Goal: Information Seeking & Learning: Compare options

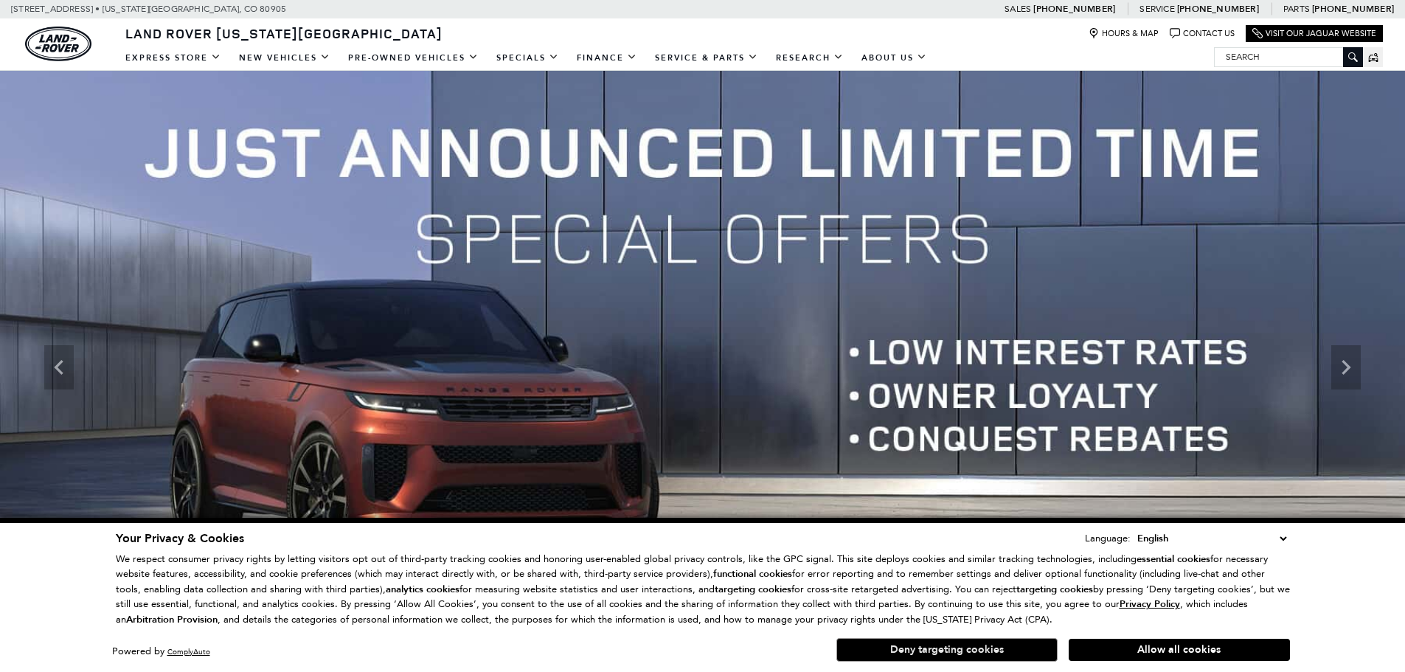
click at [1000, 640] on button "Deny targeting cookies" at bounding box center [947, 650] width 221 height 24
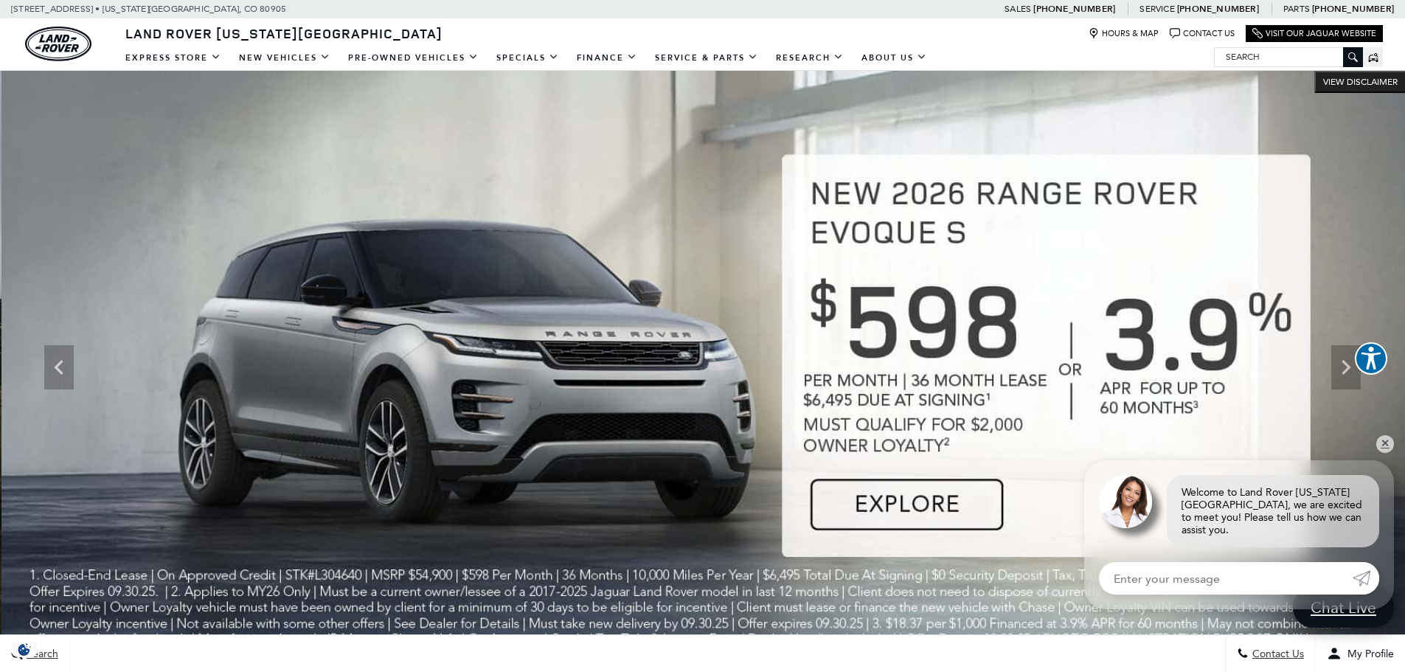
click at [294, 377] on img at bounding box center [703, 367] width 1405 height 593
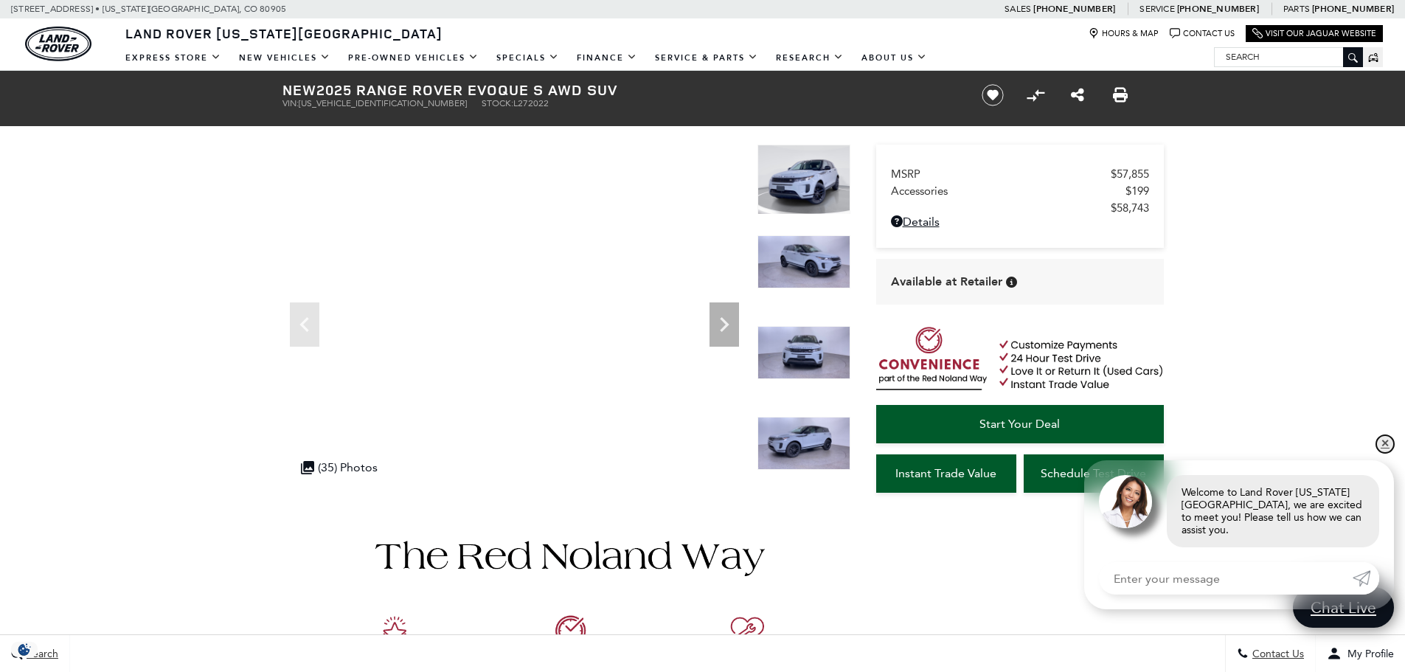
click at [1385, 451] on link "✕" at bounding box center [1386, 444] width 18 height 18
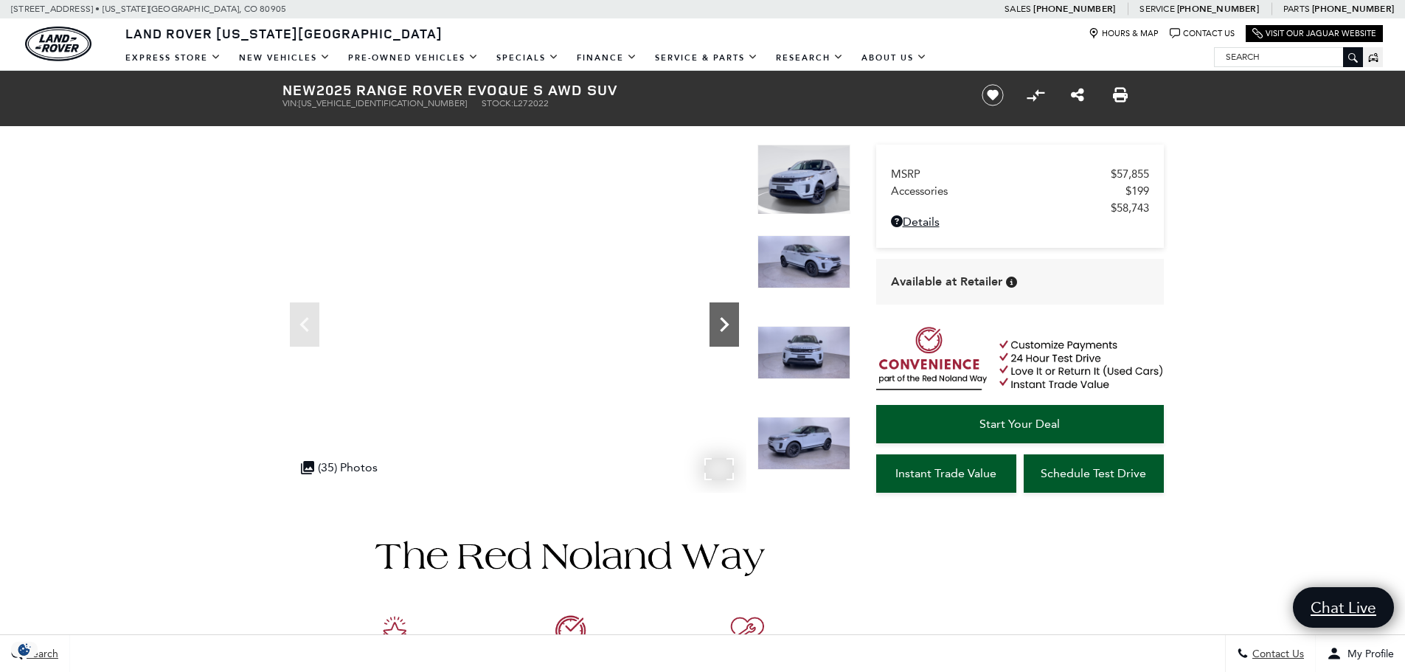
click at [723, 317] on icon "Next" at bounding box center [725, 325] width 30 height 30
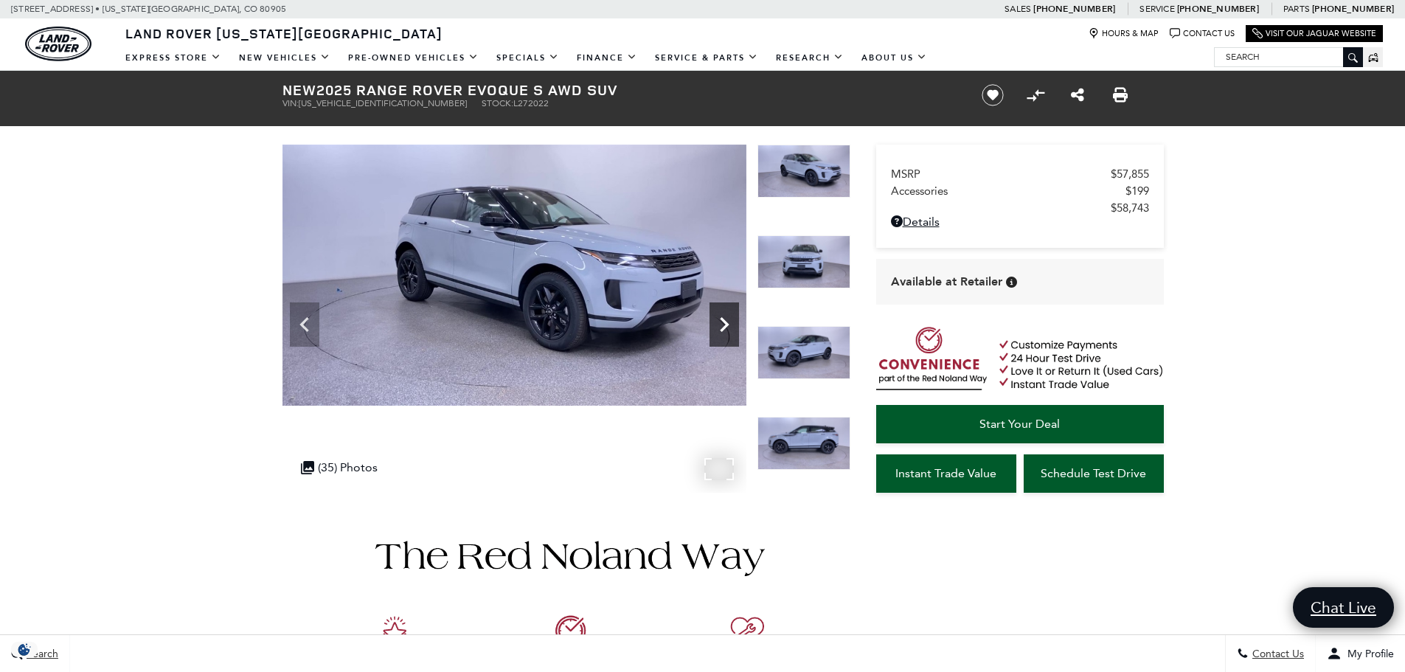
click at [723, 317] on icon "Next" at bounding box center [725, 325] width 30 height 30
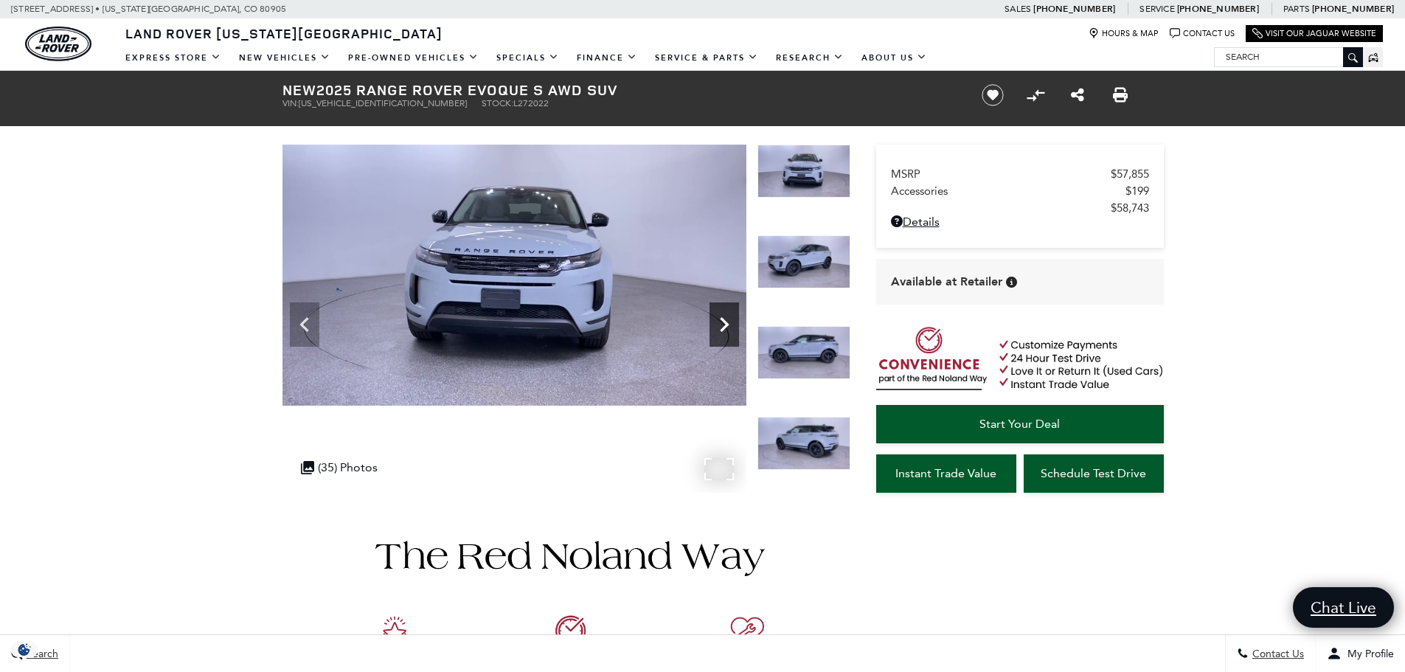
click at [723, 317] on icon "Next" at bounding box center [725, 325] width 30 height 30
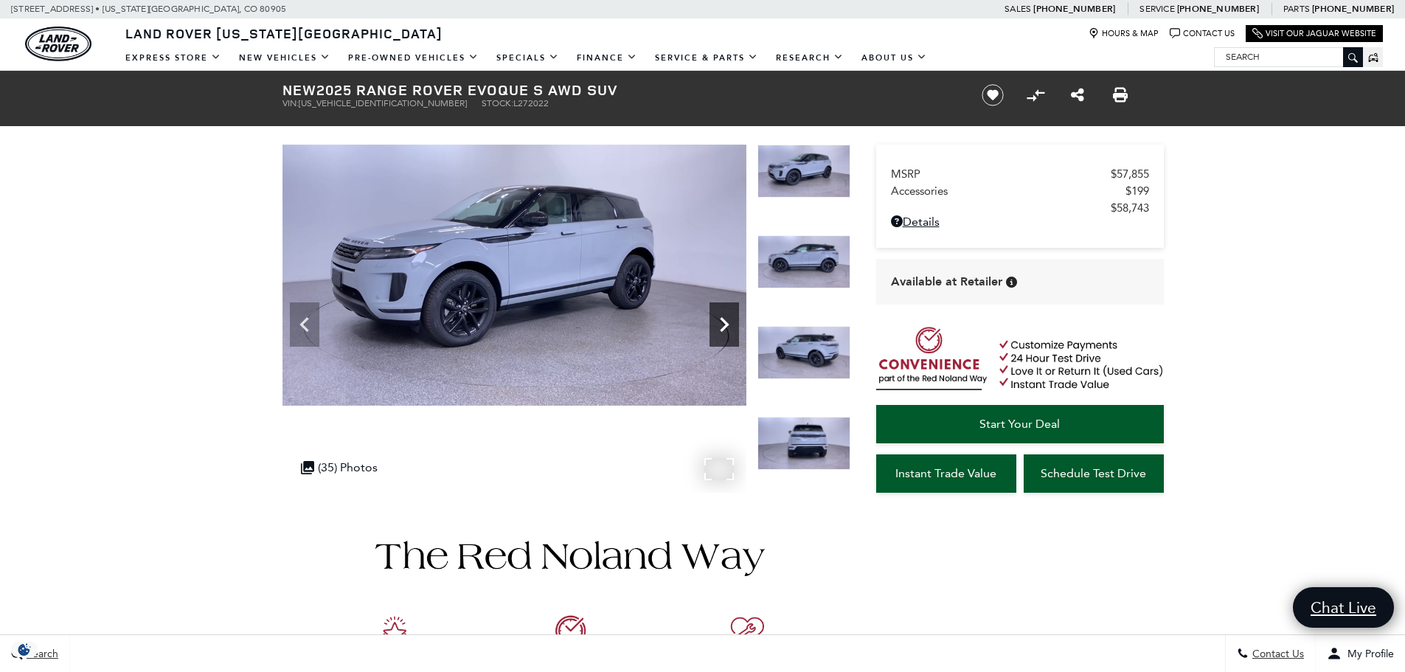
click at [723, 317] on icon "Next" at bounding box center [725, 325] width 30 height 30
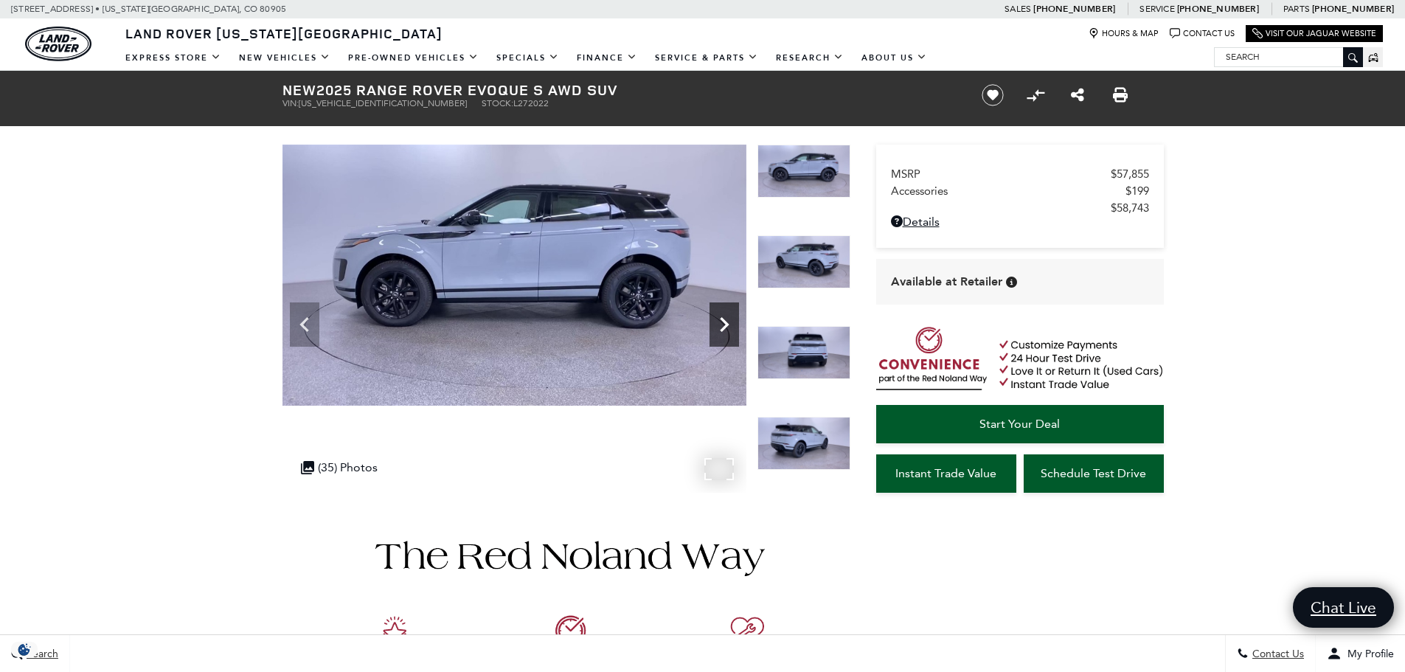
click at [723, 317] on icon "Next" at bounding box center [725, 325] width 30 height 30
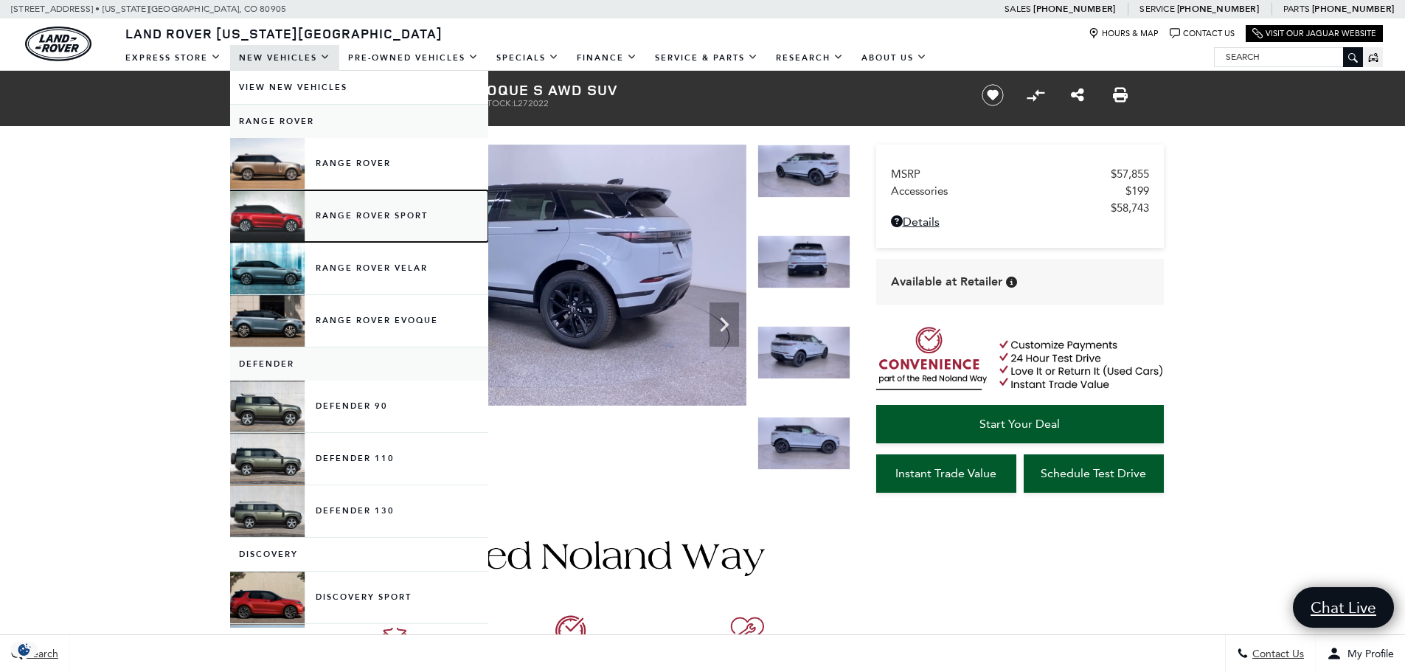
click at [365, 236] on link "Range Rover Sport" at bounding box center [359, 216] width 258 height 52
click at [369, 210] on link "Range Rover Sport" at bounding box center [359, 216] width 258 height 52
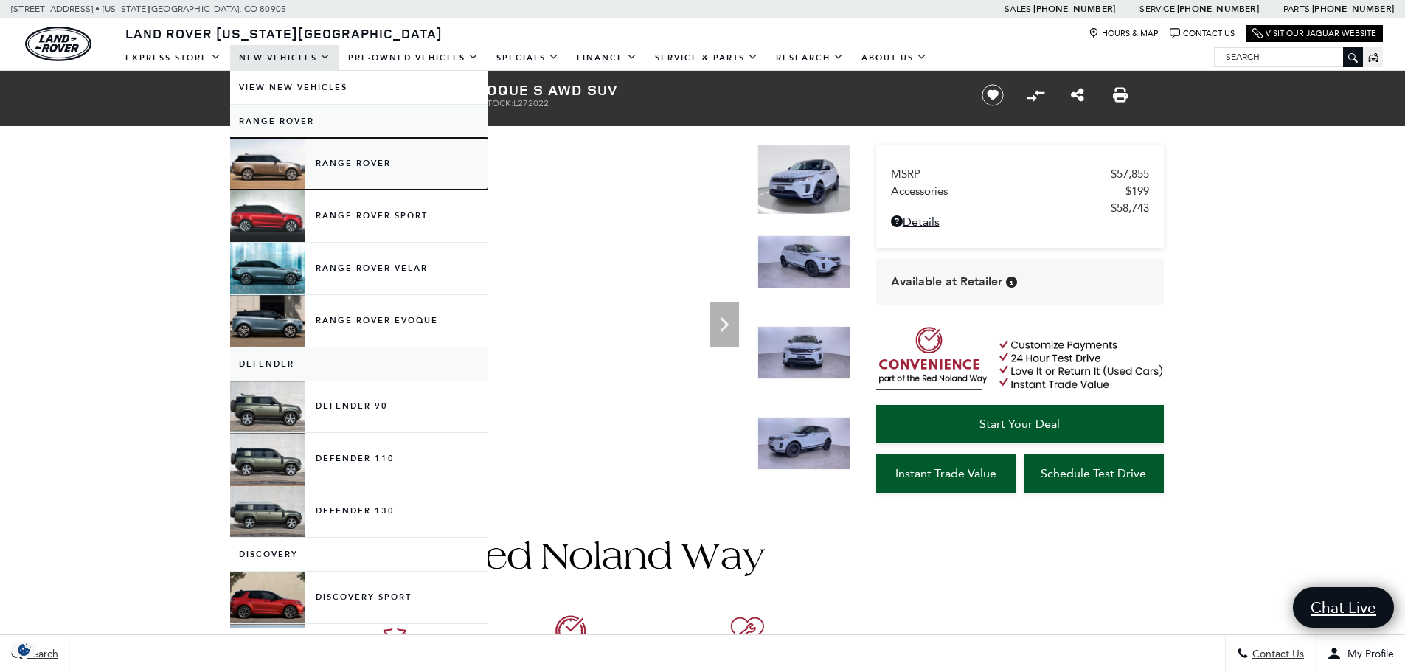
click at [350, 167] on link "Range Rover" at bounding box center [359, 164] width 258 height 52
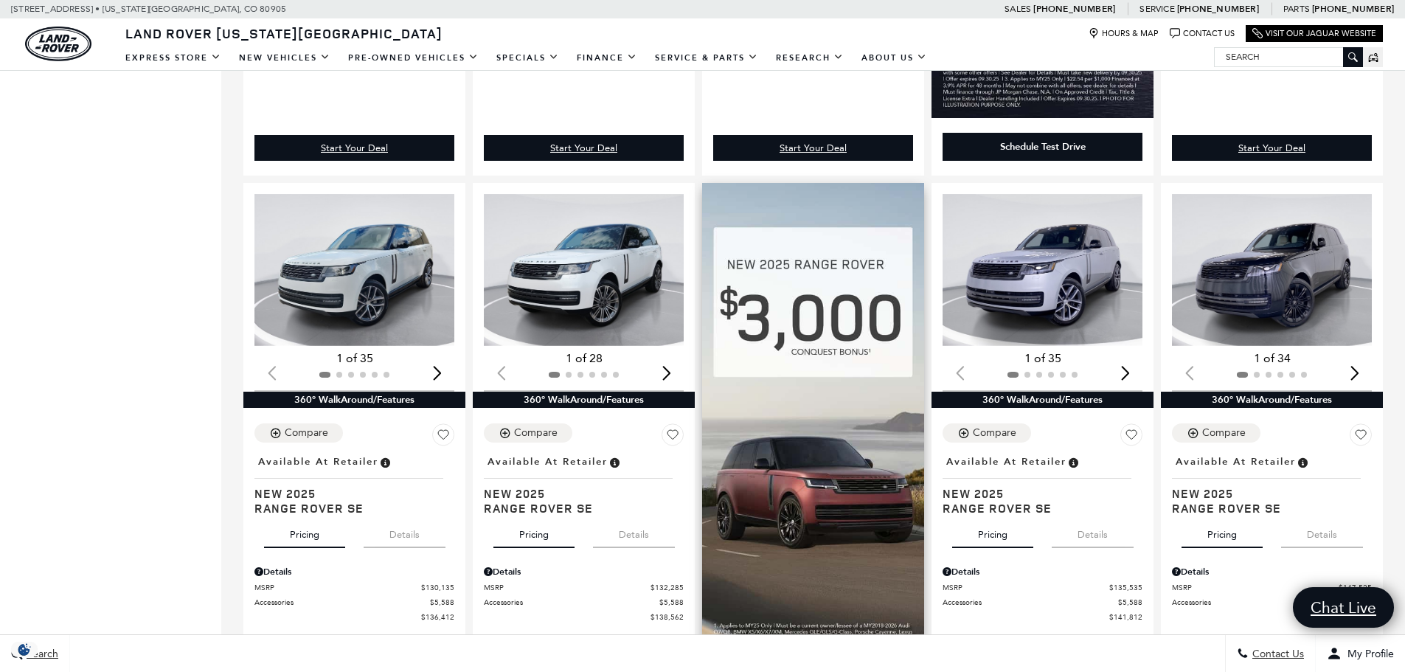
scroll to position [812, 0]
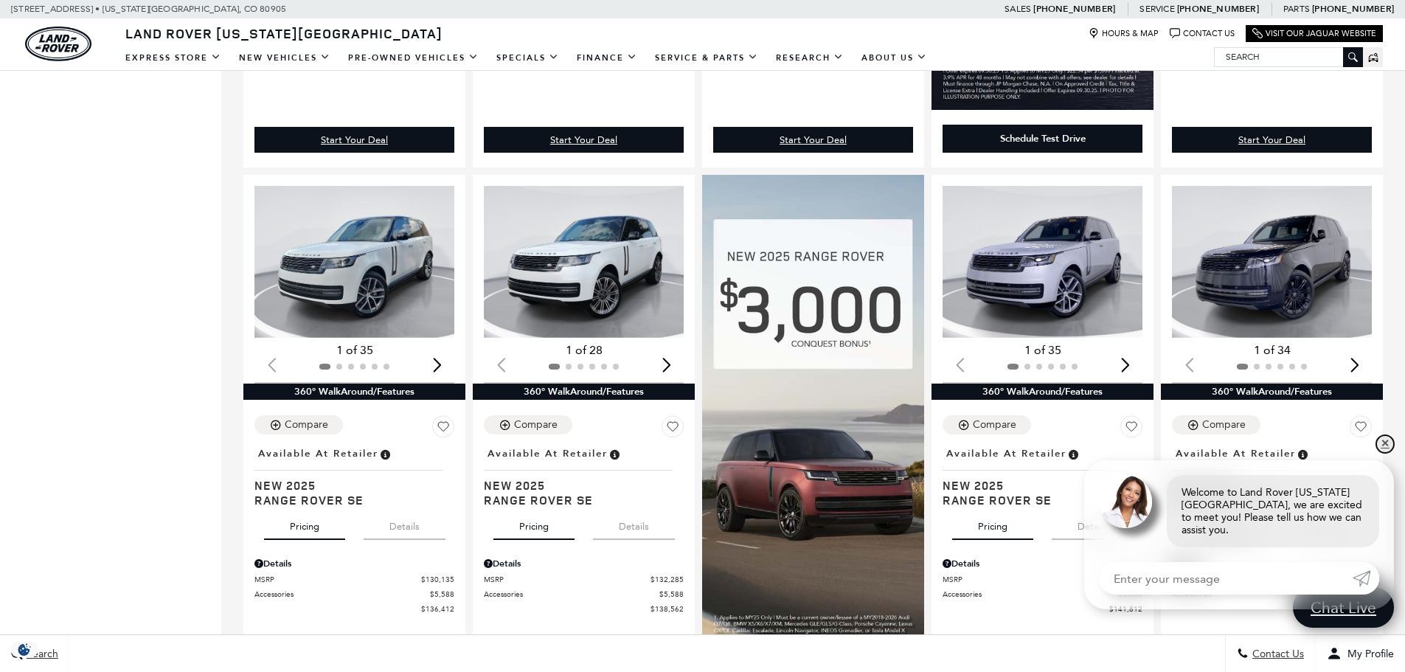
click at [1384, 451] on link "✕" at bounding box center [1386, 444] width 18 height 18
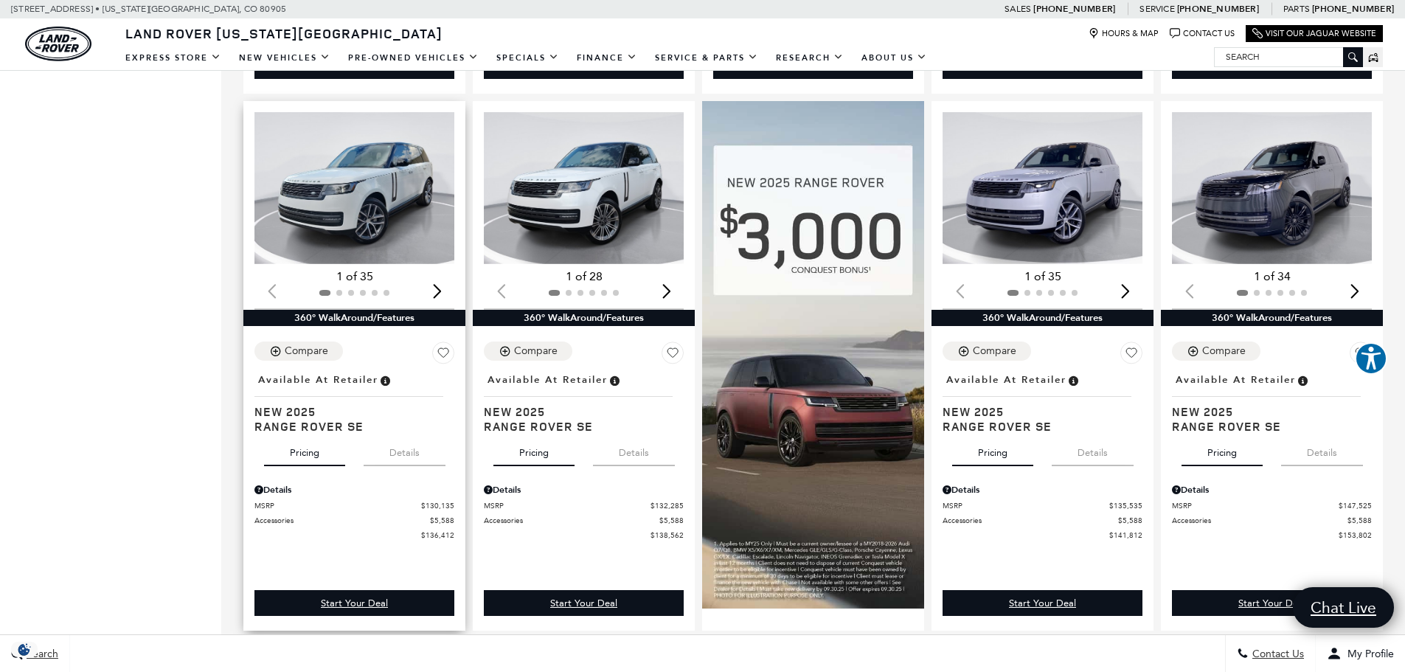
scroll to position [590, 0]
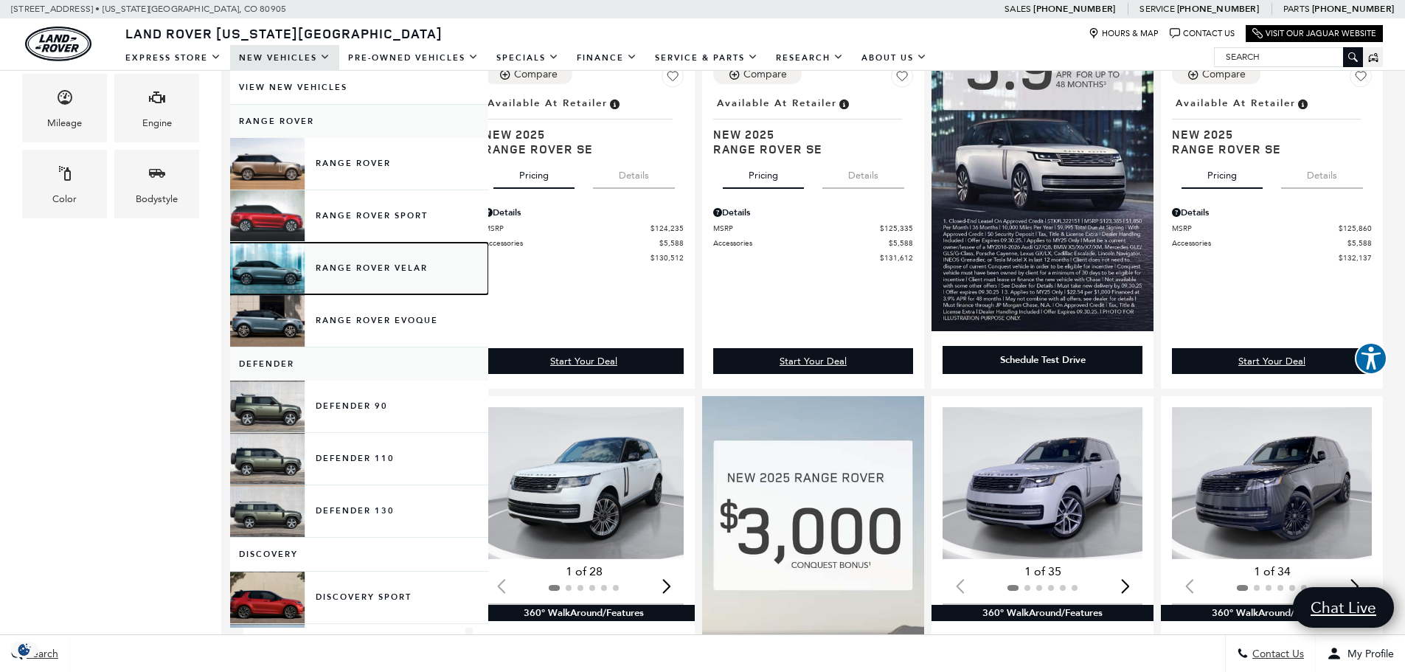
click at [322, 267] on link "Range Rover Velar" at bounding box center [359, 269] width 258 height 52
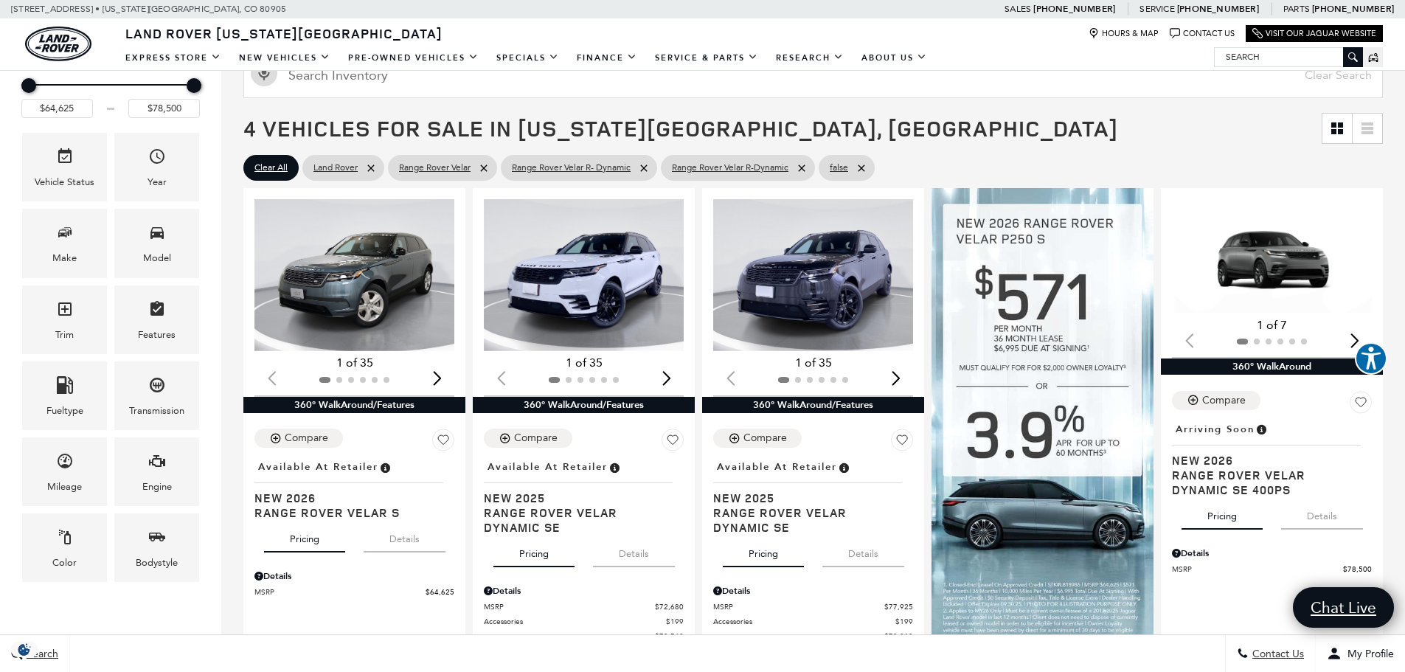
scroll to position [147, 0]
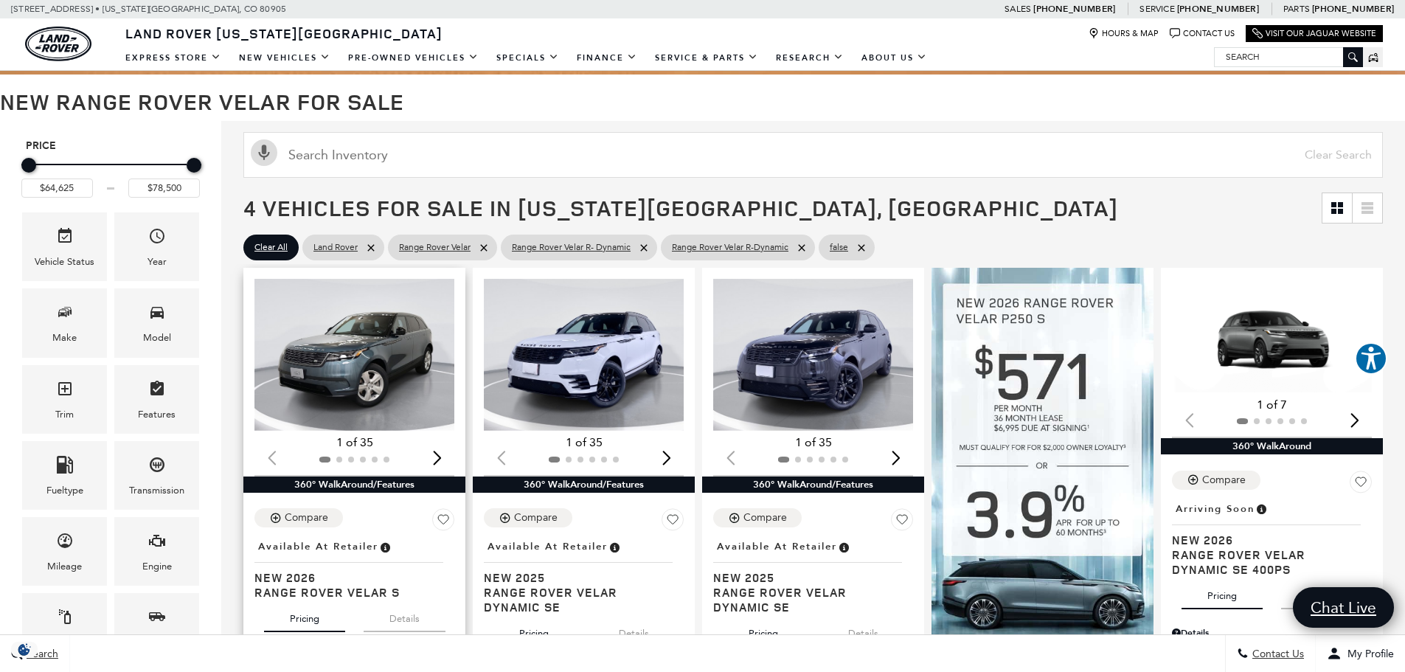
click at [432, 454] on div "Next slide" at bounding box center [437, 458] width 20 height 32
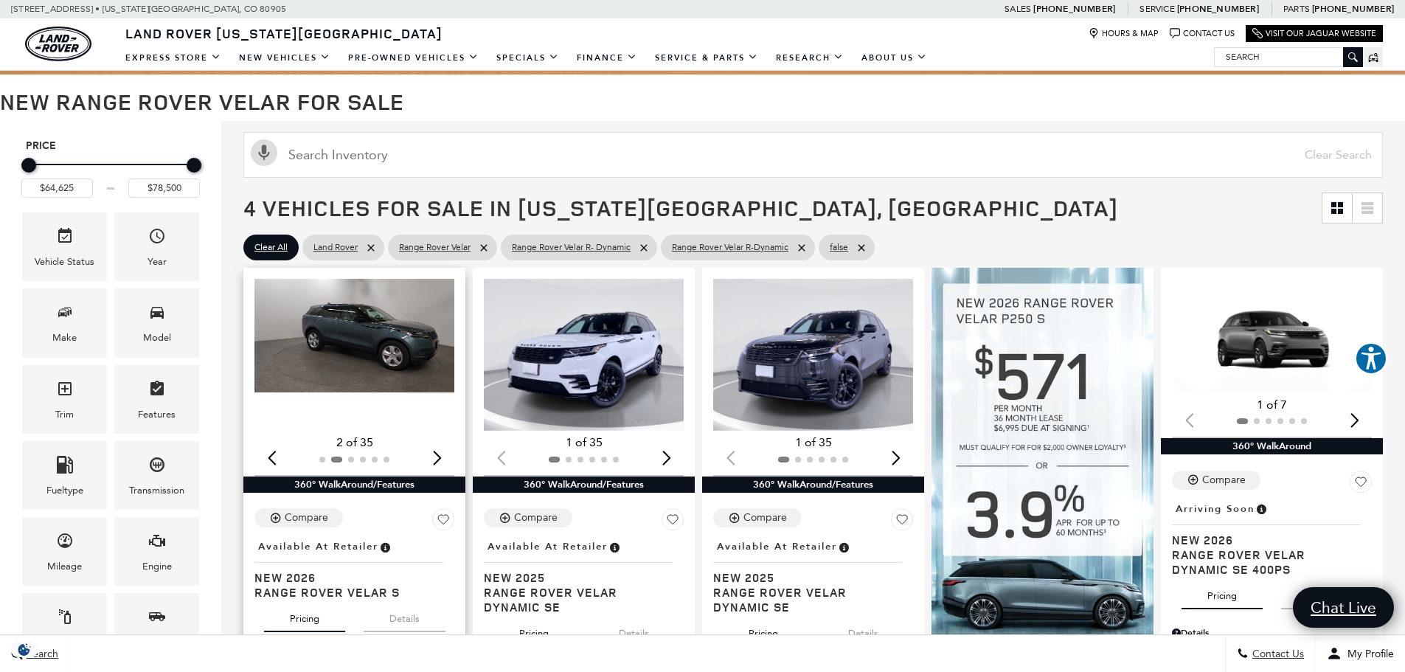
click at [432, 454] on div "Next slide" at bounding box center [437, 458] width 20 height 32
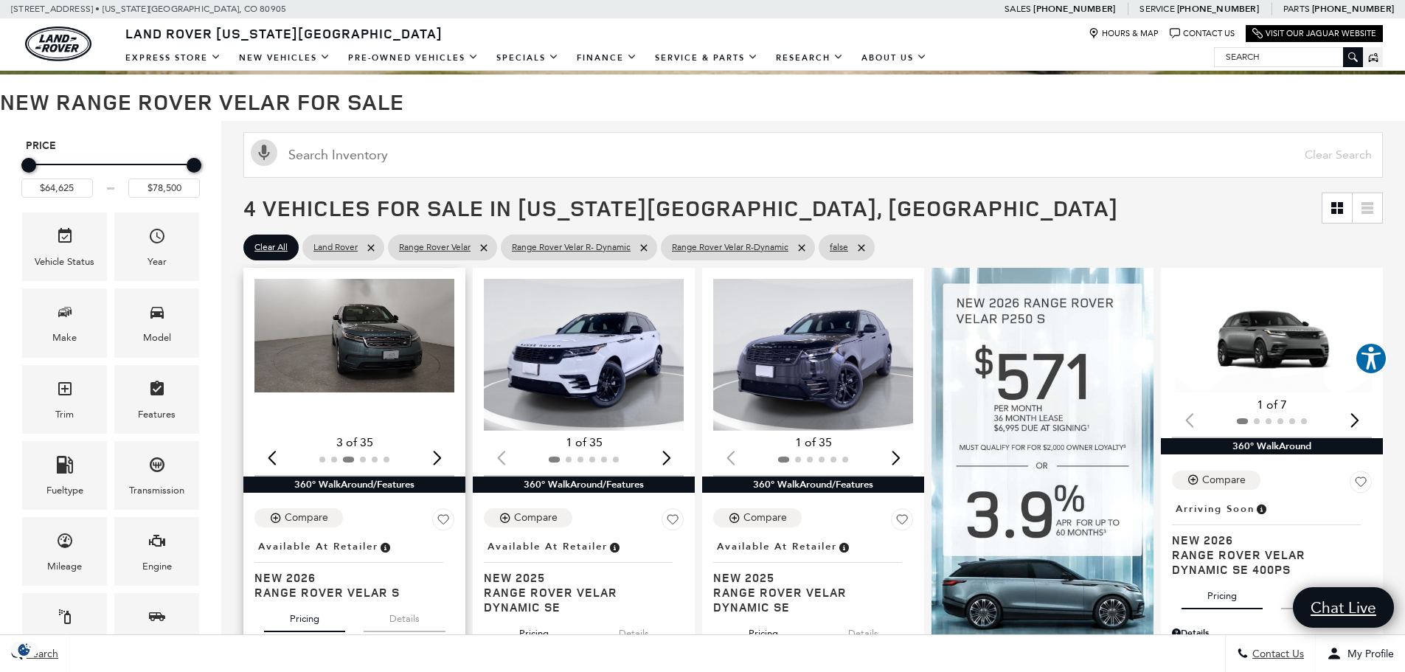
click at [432, 454] on div "Next slide" at bounding box center [437, 458] width 20 height 32
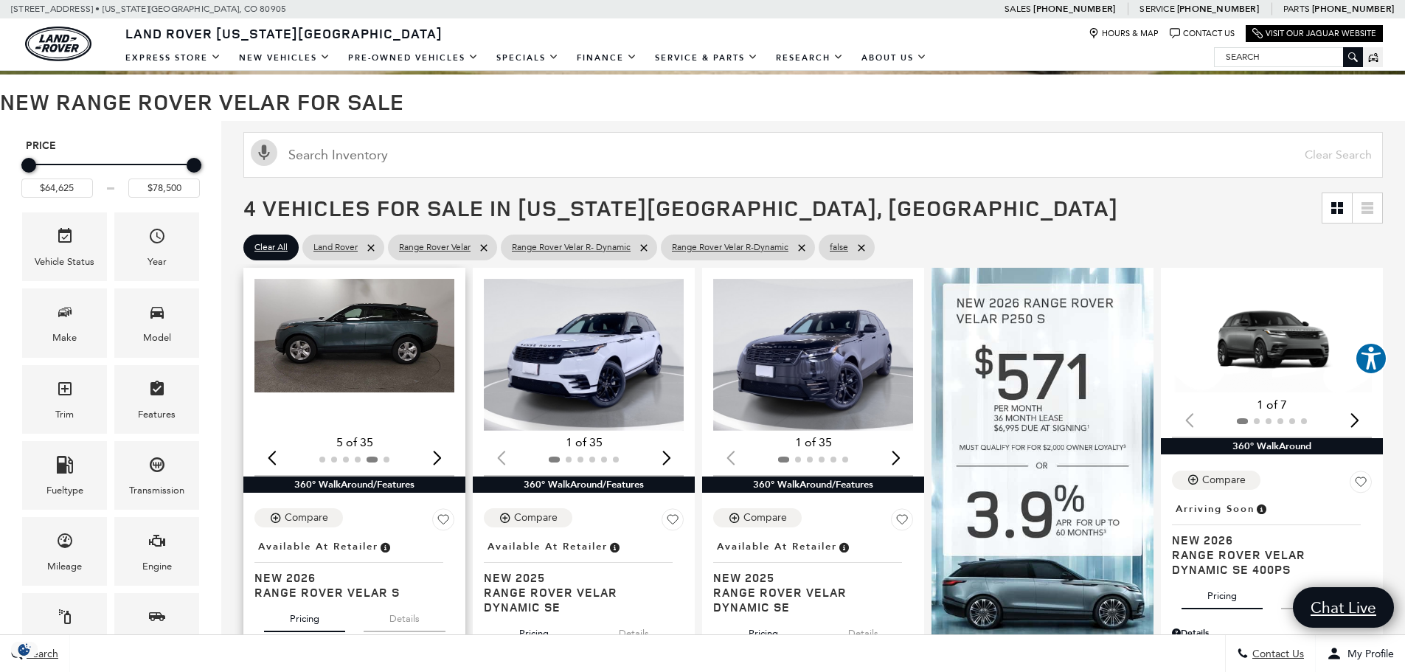
click at [432, 454] on div "Next slide" at bounding box center [437, 458] width 20 height 32
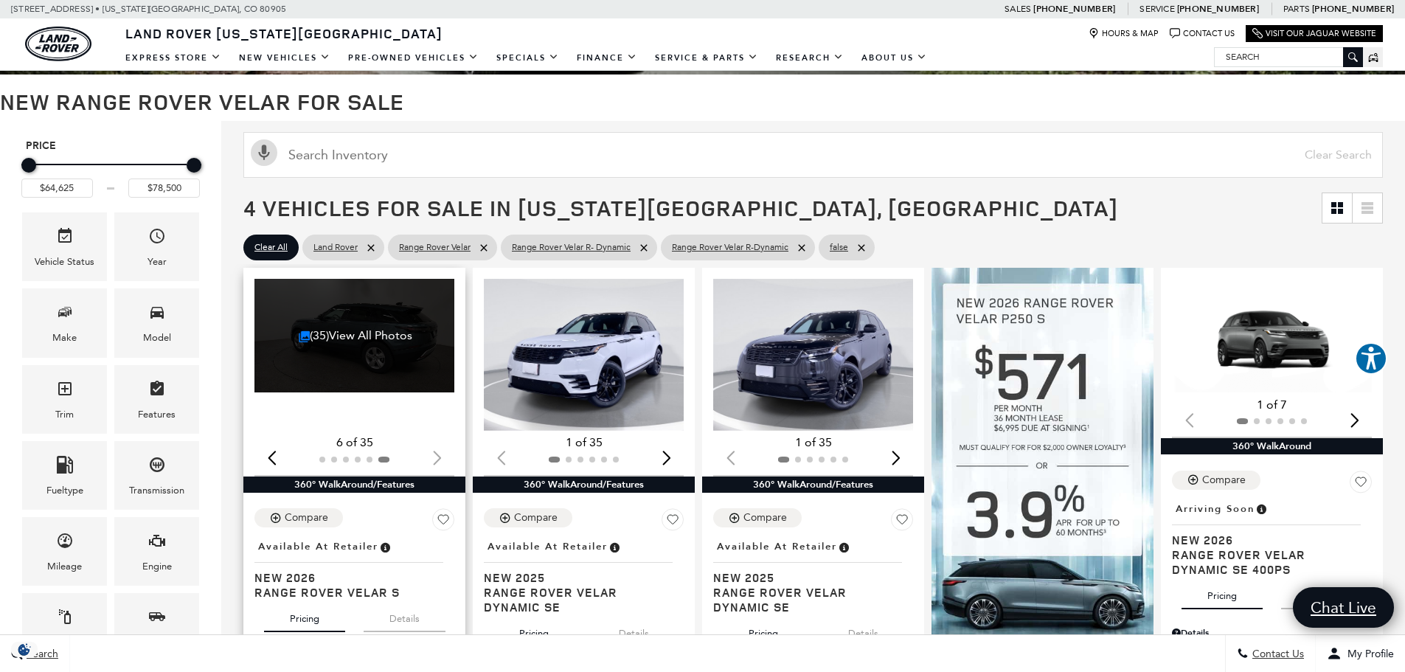
click at [432, 454] on div at bounding box center [355, 460] width 200 height 16
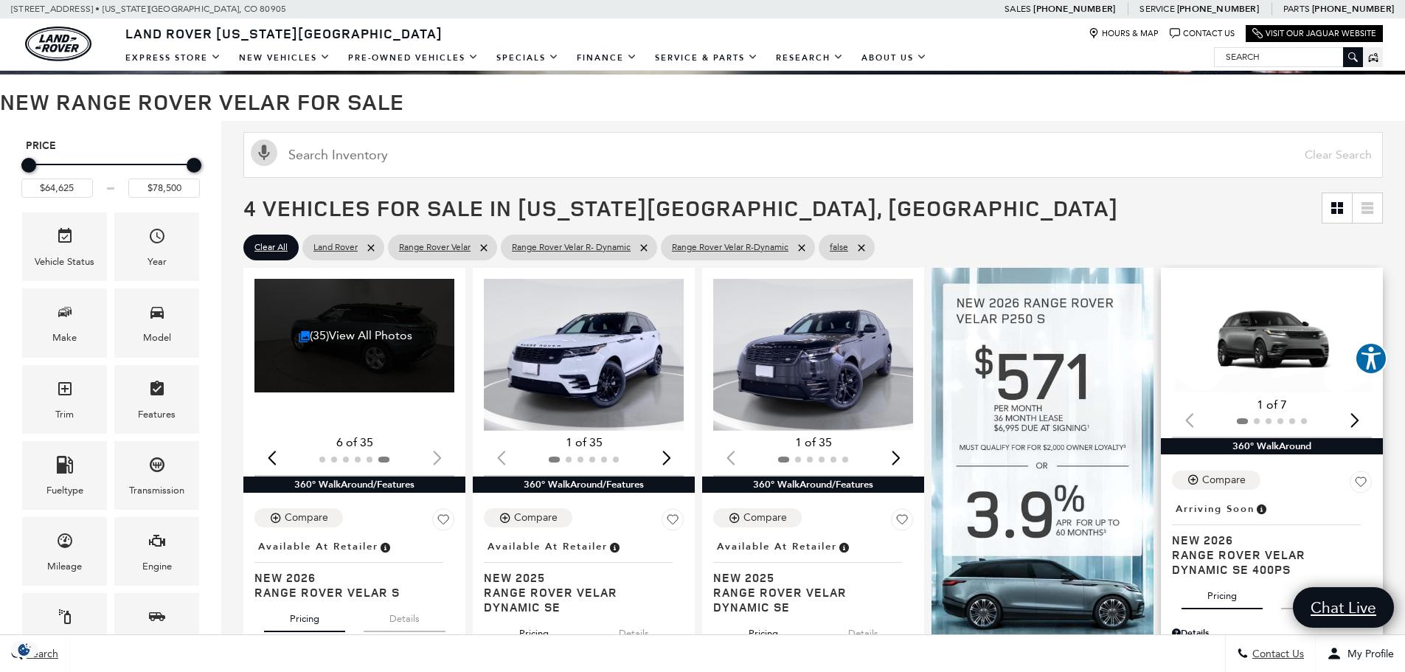
click at [1364, 415] on div "Next slide" at bounding box center [1355, 420] width 20 height 32
click at [1312, 350] on img "2 / 6" at bounding box center [1273, 336] width 202 height 114
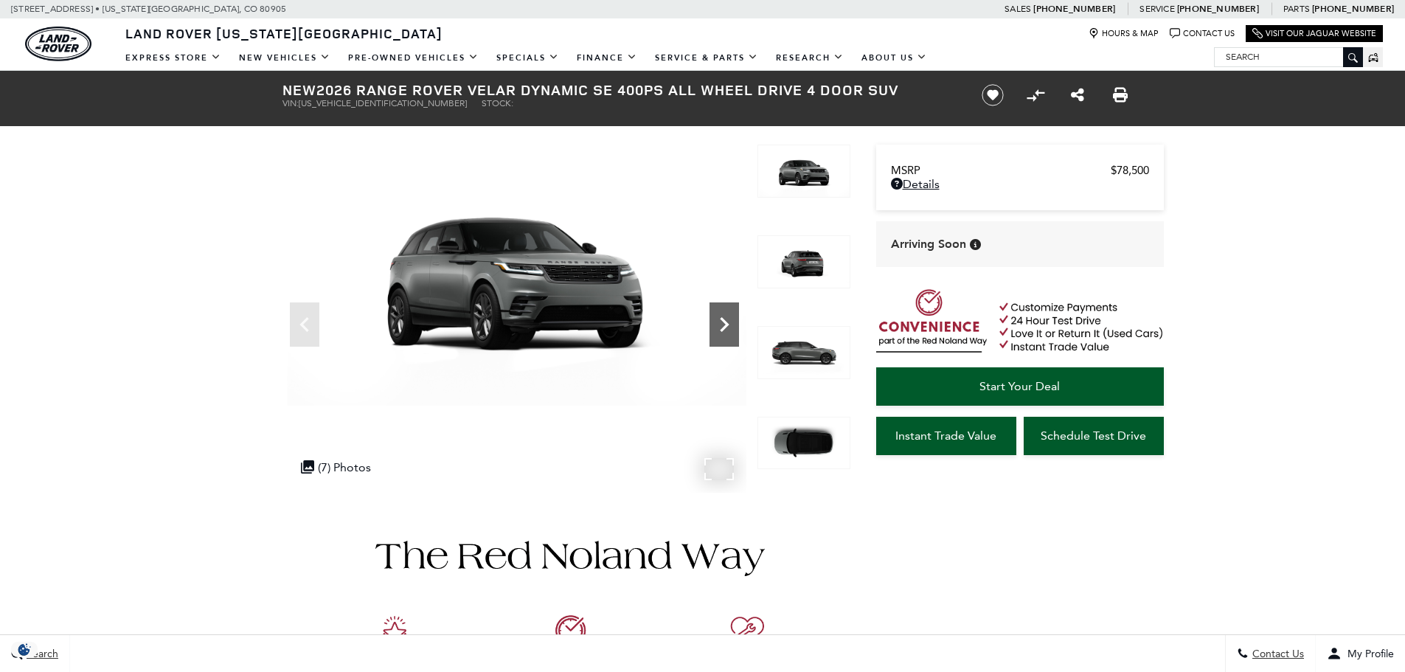
click at [725, 322] on icon "Next" at bounding box center [724, 324] width 9 height 15
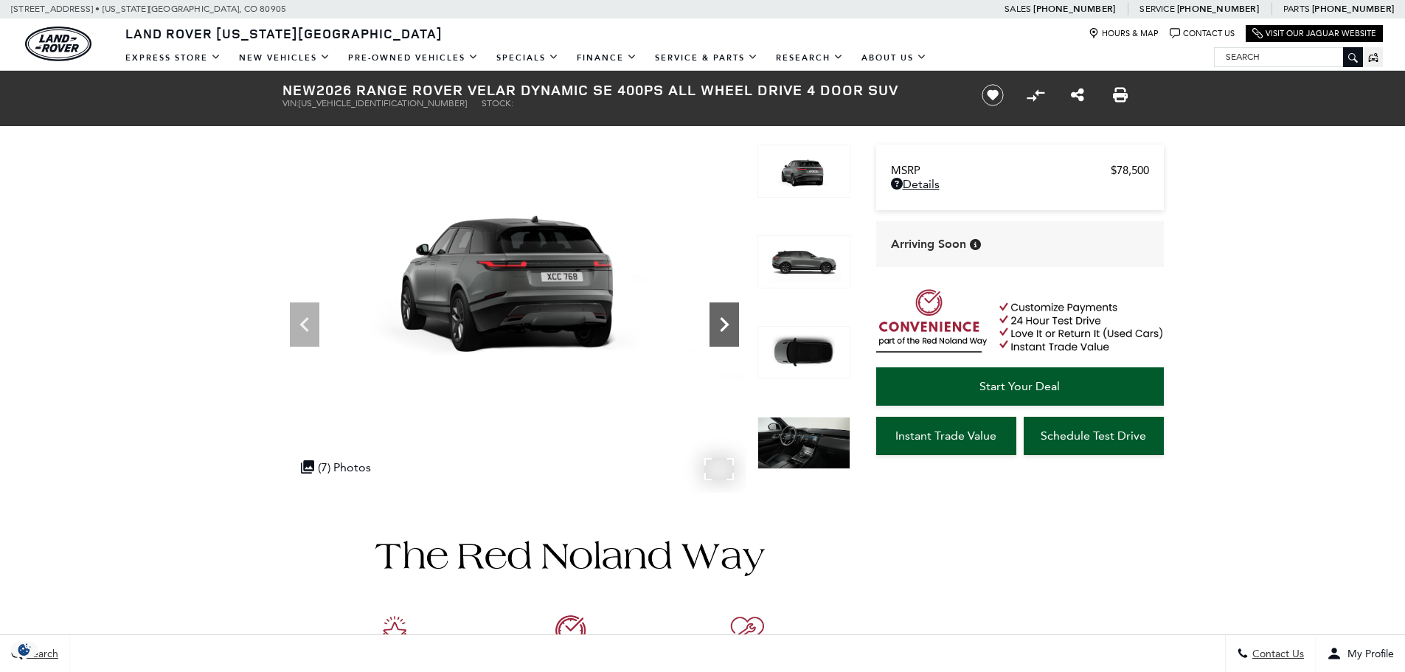
click at [725, 322] on icon "Next" at bounding box center [724, 324] width 9 height 15
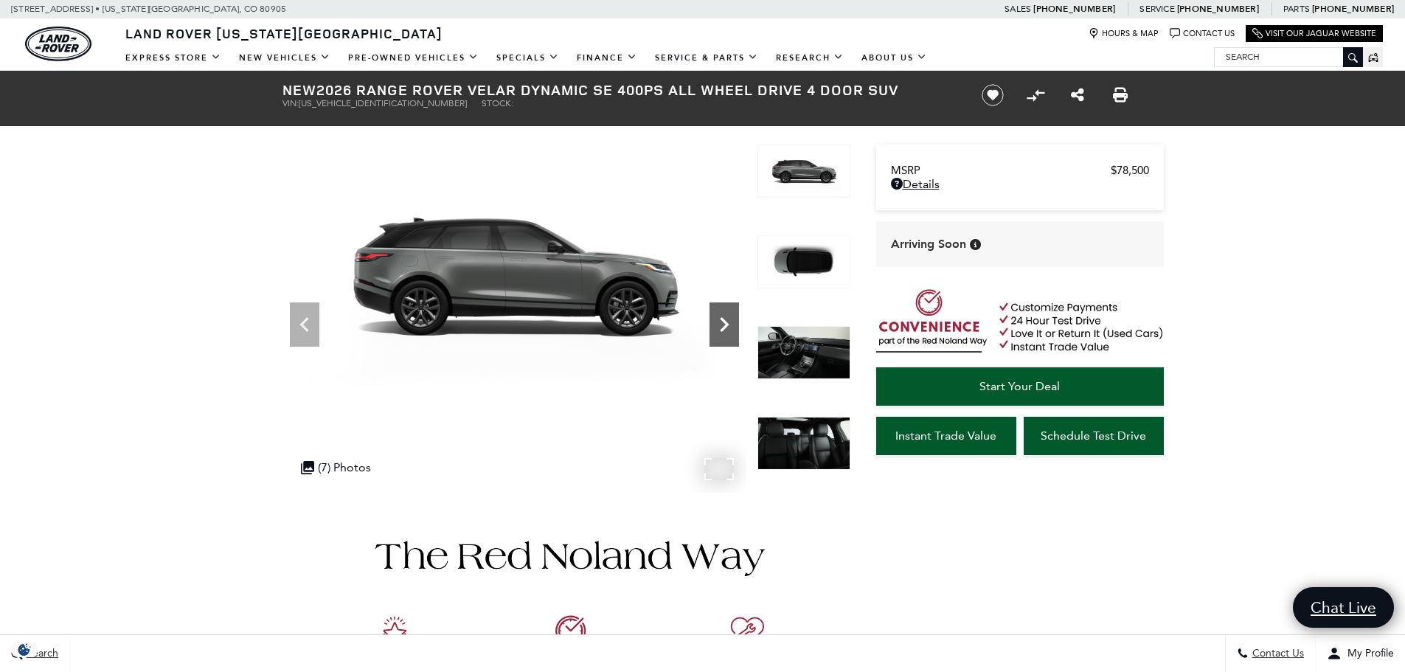
click at [725, 322] on icon "Next" at bounding box center [724, 324] width 9 height 15
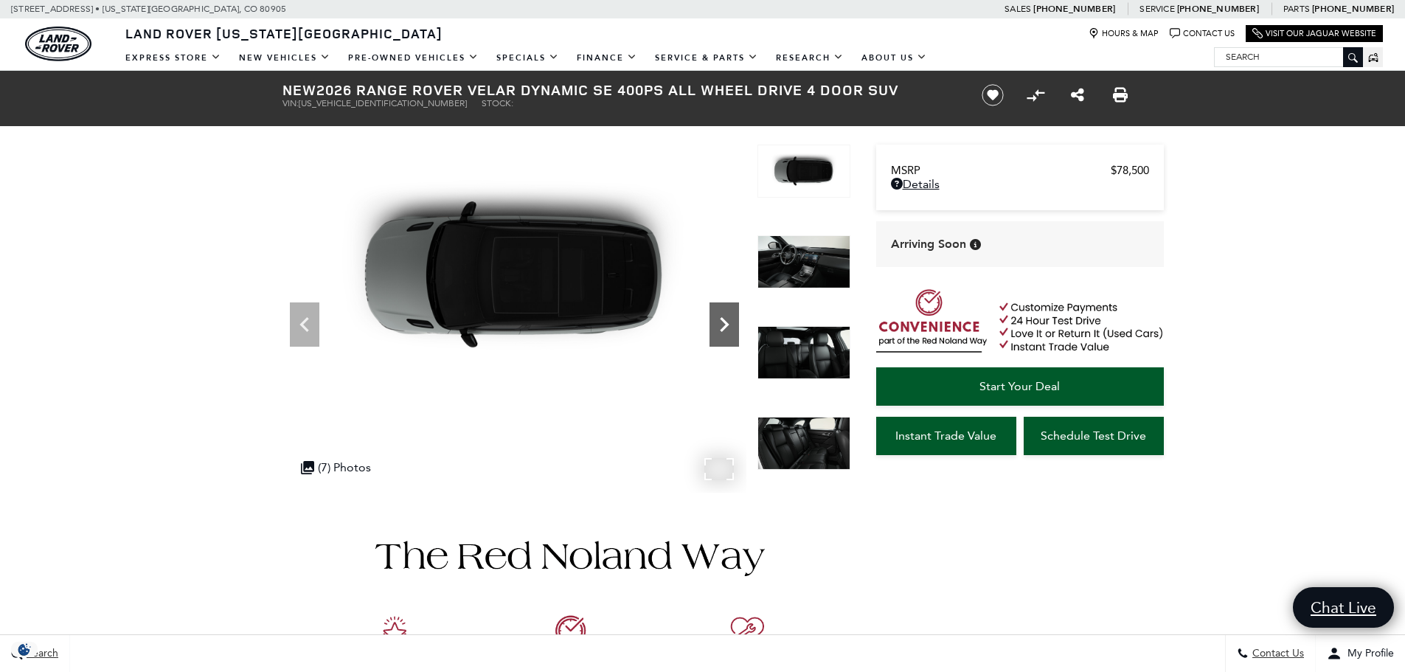
click at [725, 322] on icon "Next" at bounding box center [724, 324] width 9 height 15
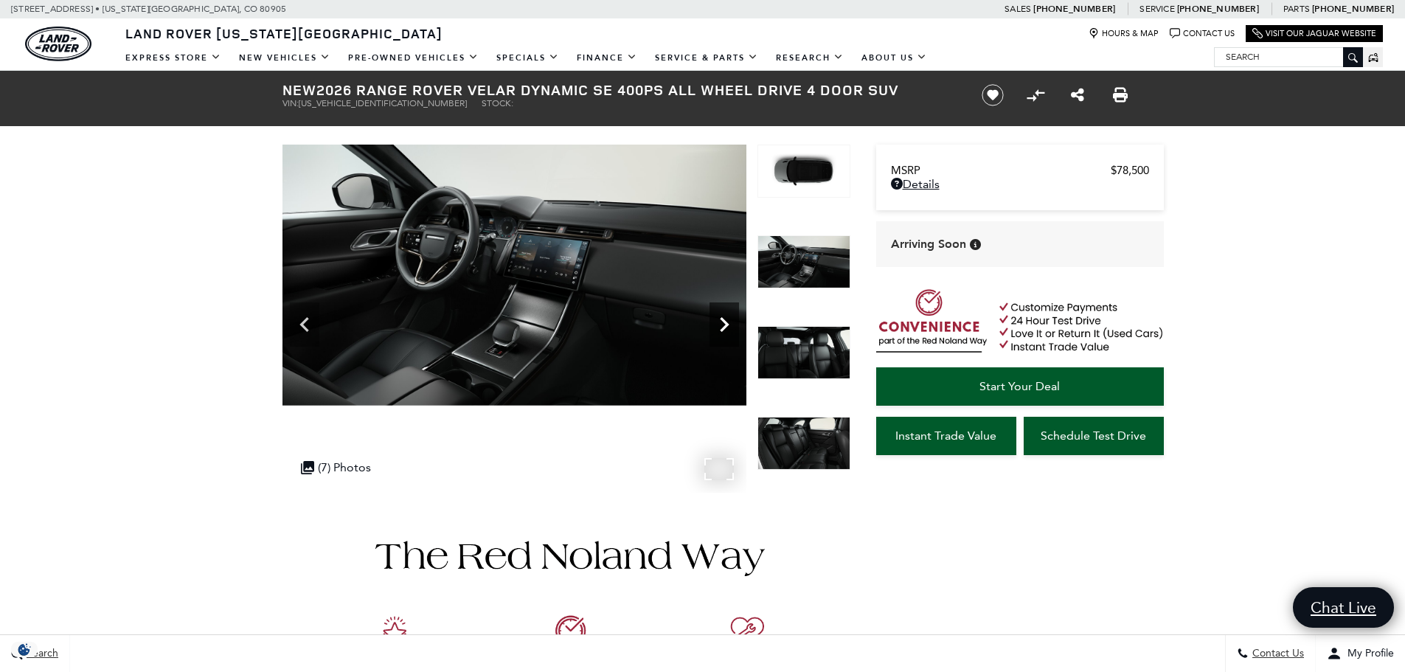
click at [725, 322] on icon "Next" at bounding box center [724, 324] width 9 height 15
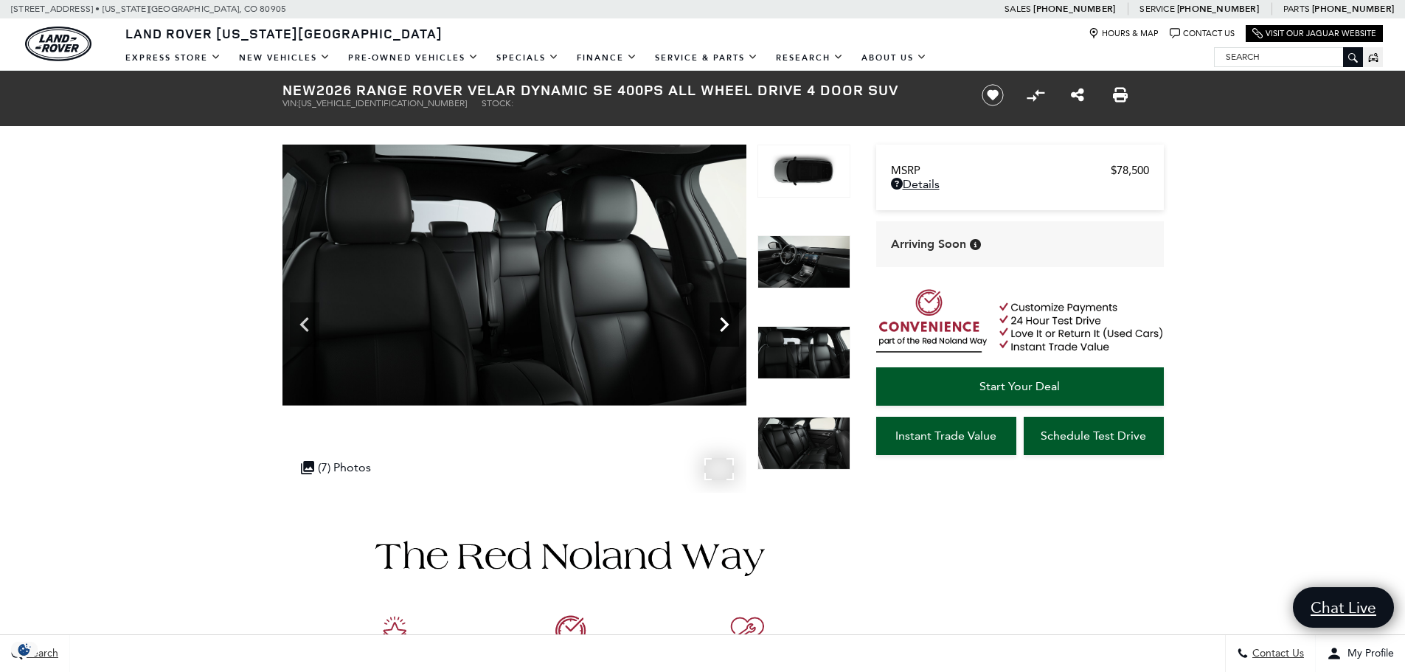
click at [725, 322] on icon "Next" at bounding box center [724, 324] width 9 height 15
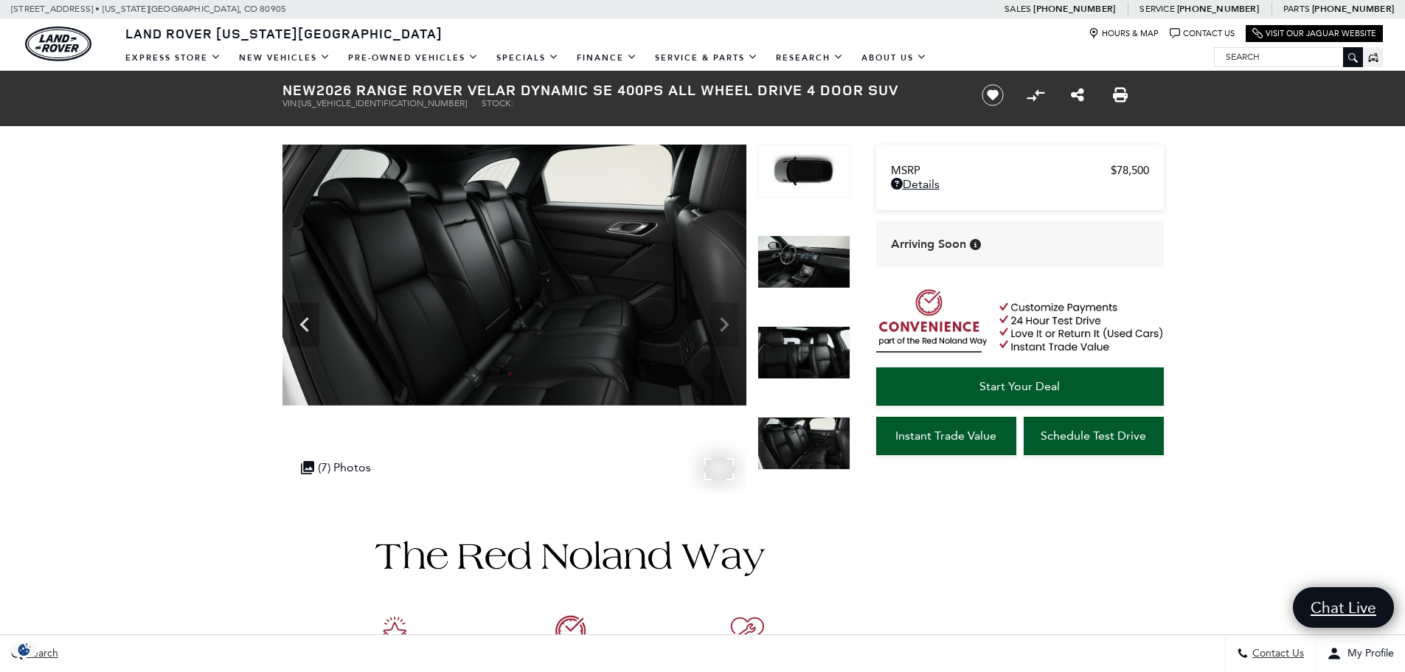
click at [725, 322] on img at bounding box center [515, 275] width 464 height 261
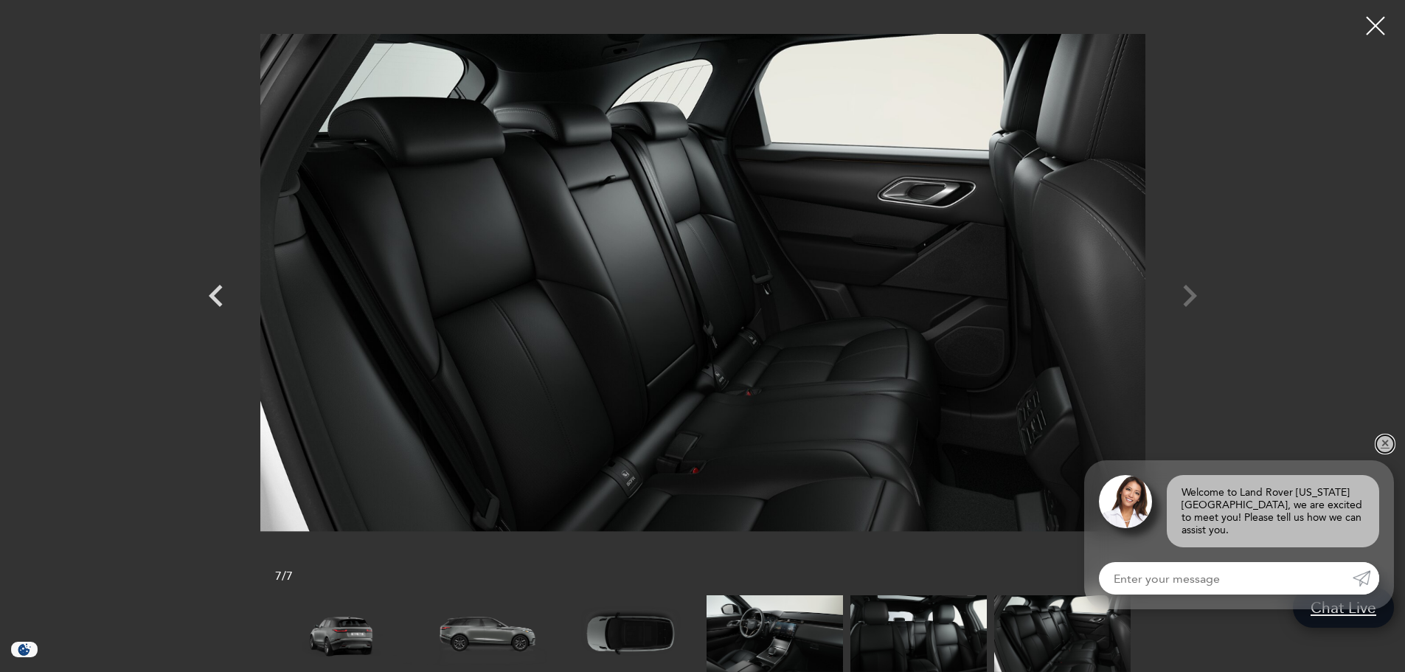
click at [1377, 453] on link "✕" at bounding box center [1386, 444] width 18 height 18
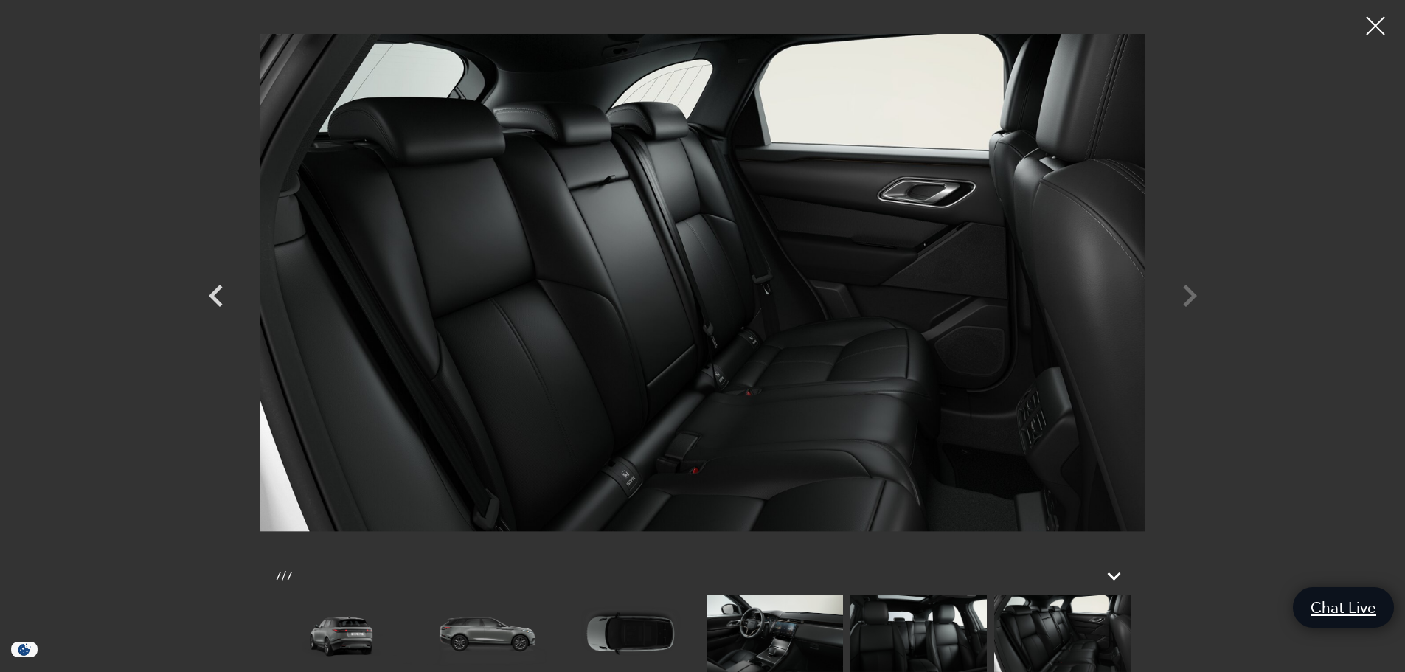
click at [1034, 642] on img at bounding box center [1063, 633] width 136 height 77
